Goal: Navigation & Orientation: Find specific page/section

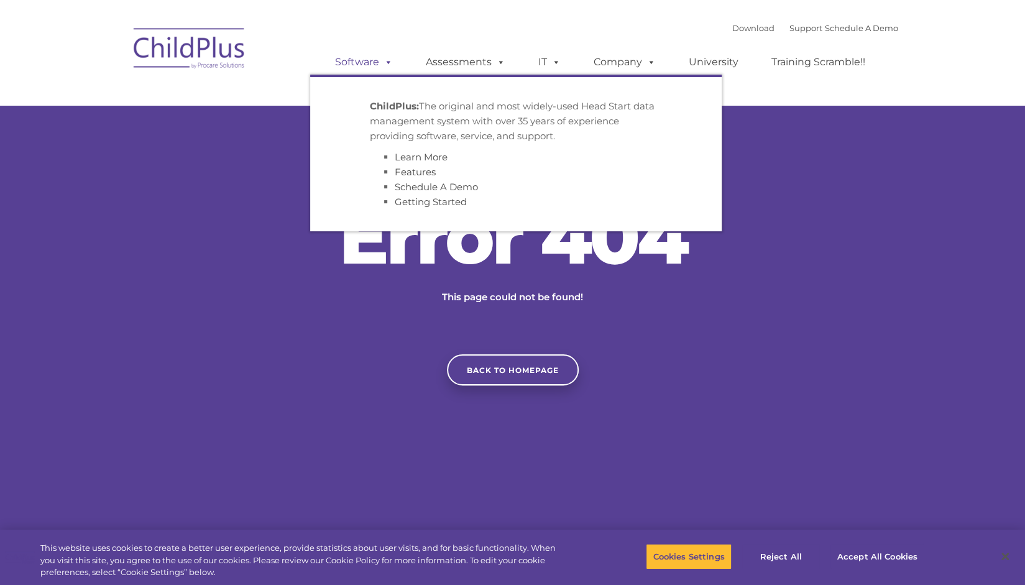
click at [358, 62] on link "Software" at bounding box center [364, 62] width 83 height 25
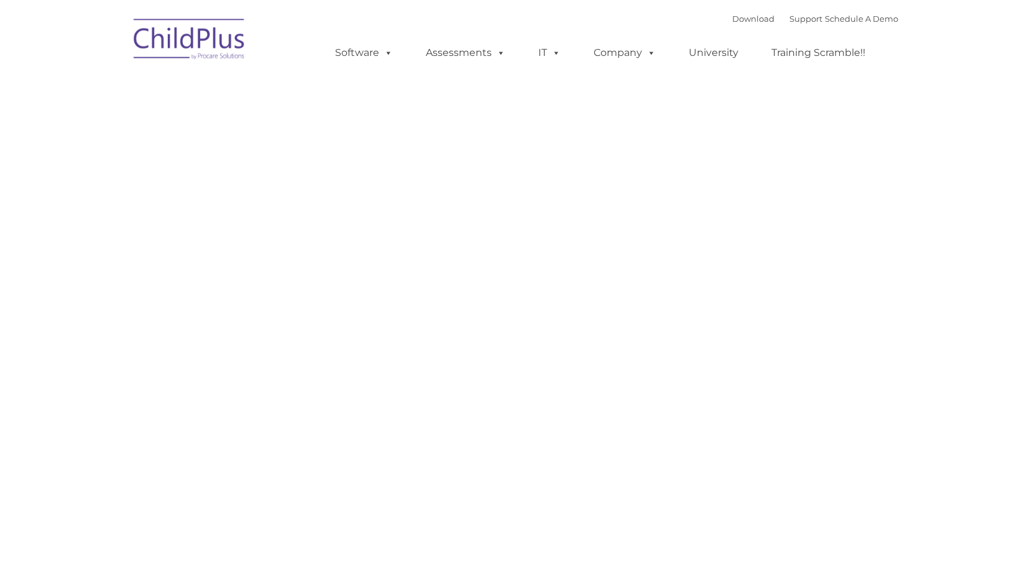
type input ""
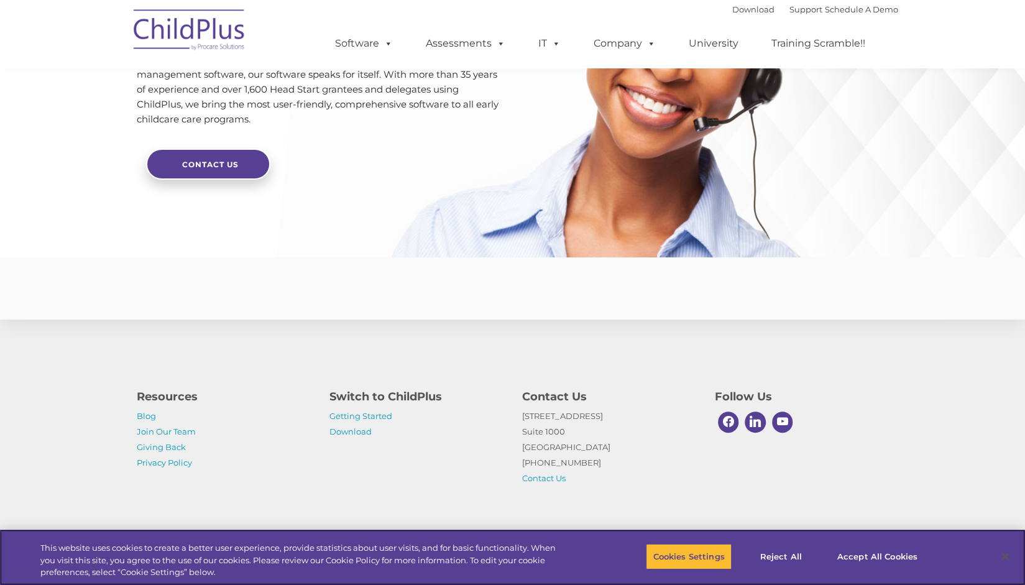
scroll to position [2916, 0]
click at [349, 420] on link "Getting Started" at bounding box center [361, 416] width 63 height 10
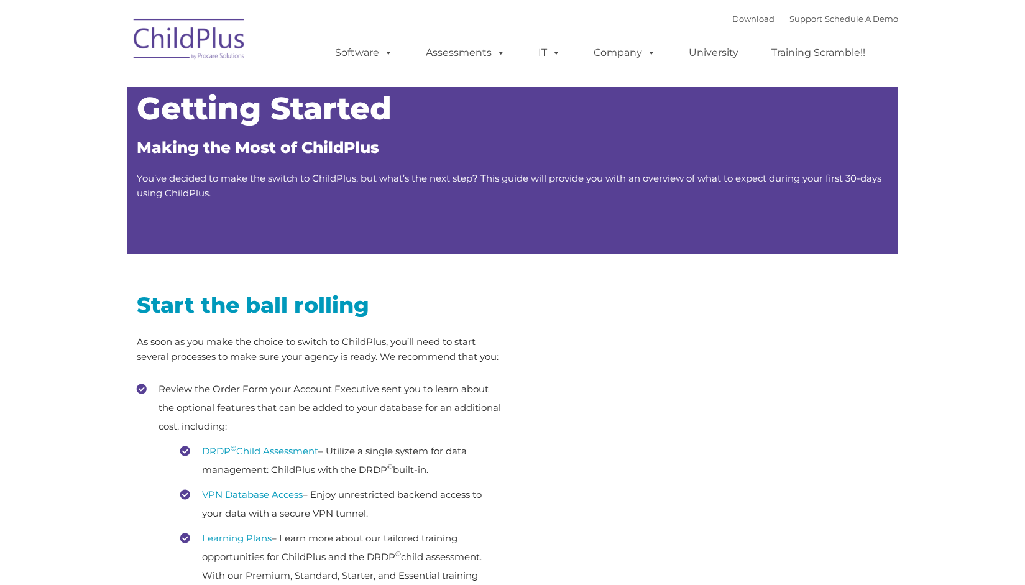
type input ""
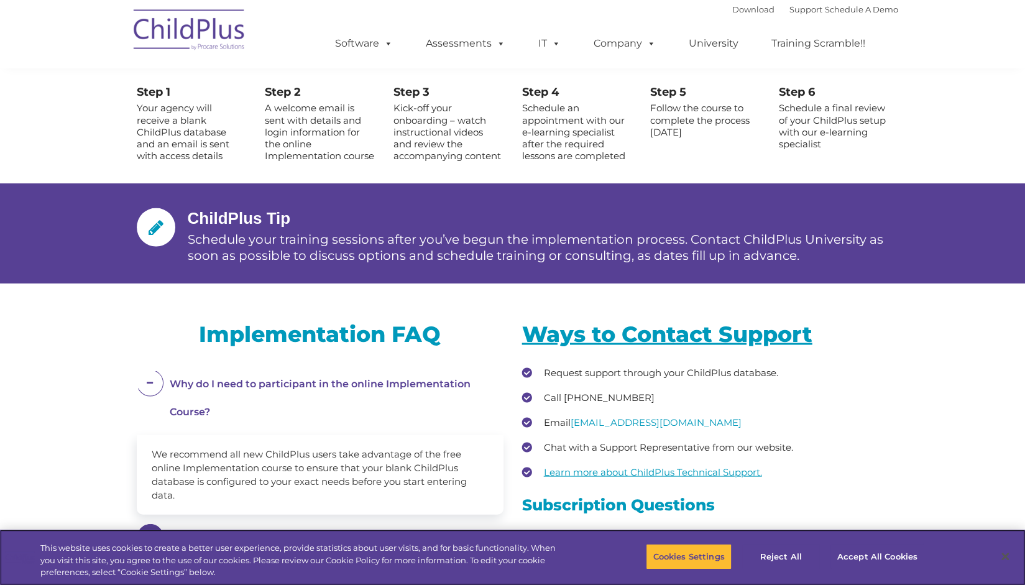
scroll to position [1443, 0]
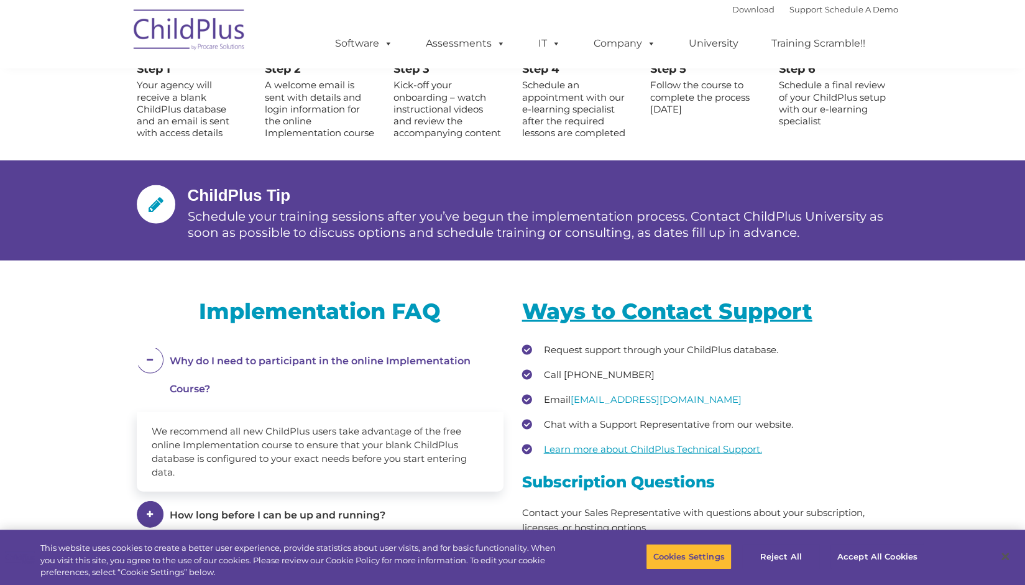
click at [228, 49] on img at bounding box center [189, 32] width 124 height 62
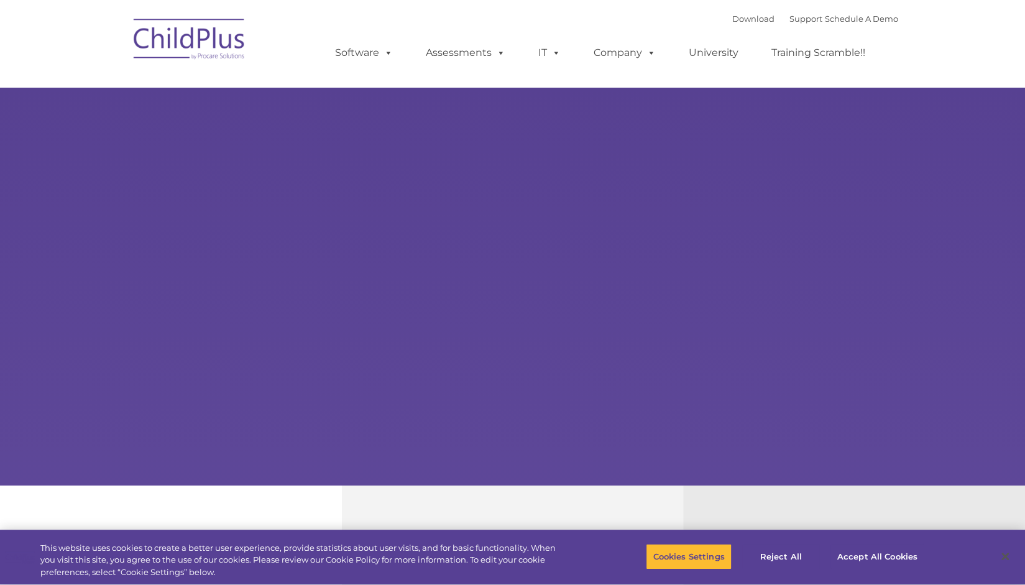
type input ""
select select "MEDIUM"
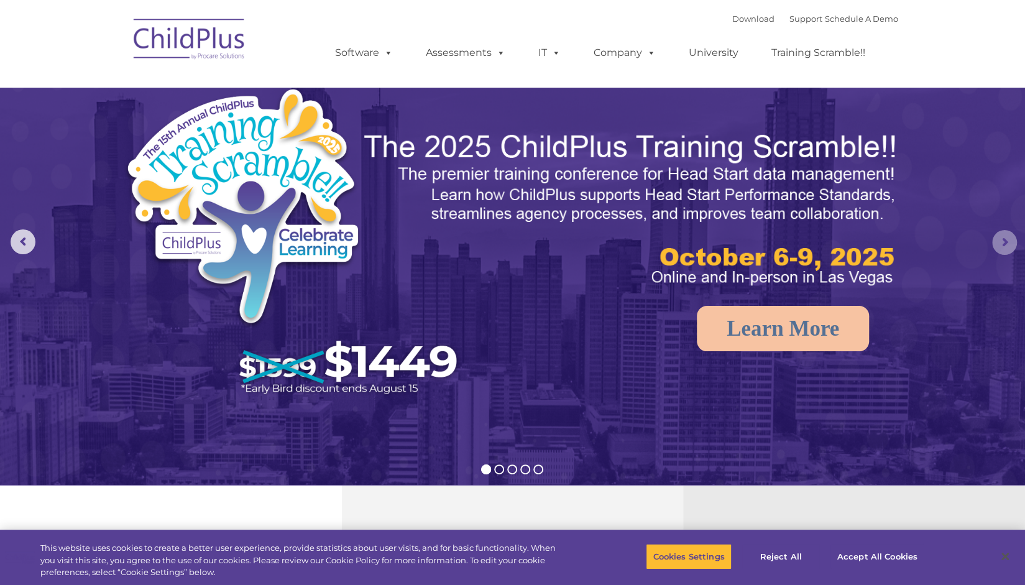
click at [1009, 246] on rs-arrow at bounding box center [1004, 242] width 25 height 25
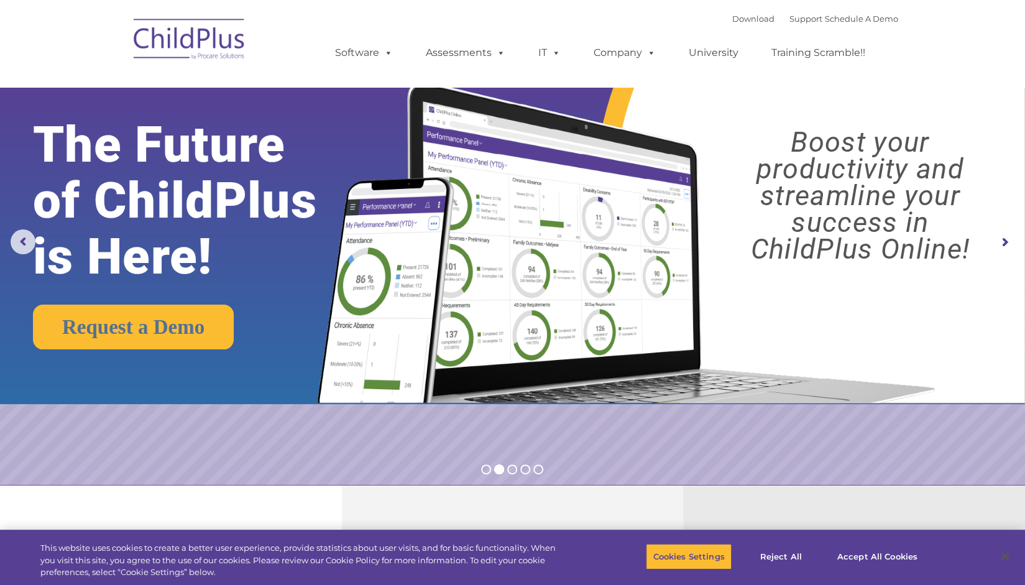
click at [1009, 246] on rs-arrow at bounding box center [1004, 242] width 25 height 25
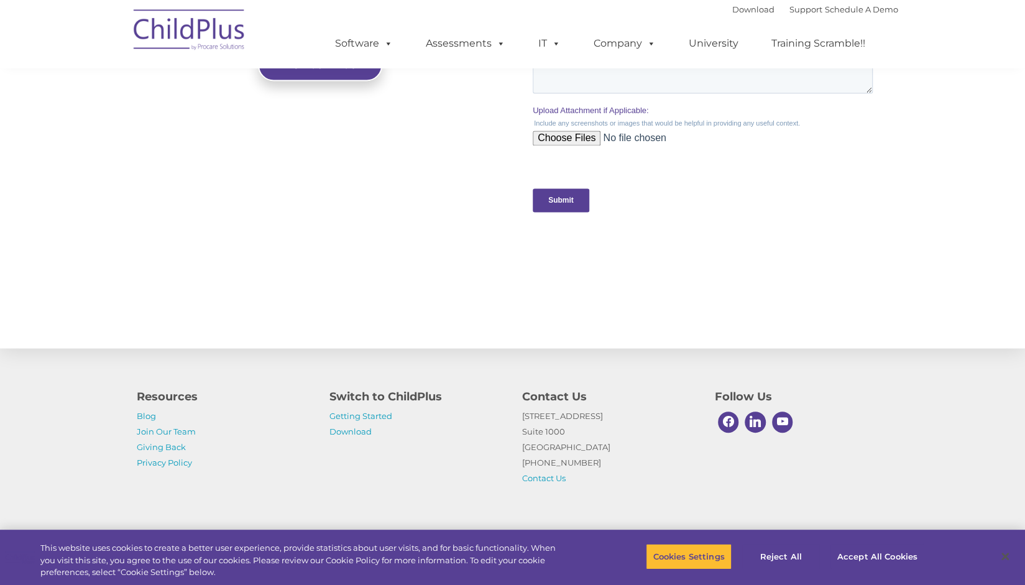
scroll to position [1230, 0]
